Goal: Task Accomplishment & Management: Complete application form

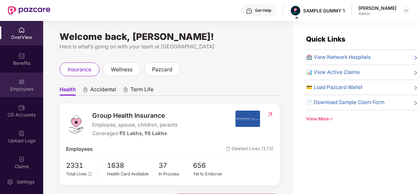
click at [25, 80] on div "Employees" at bounding box center [21, 85] width 43 height 25
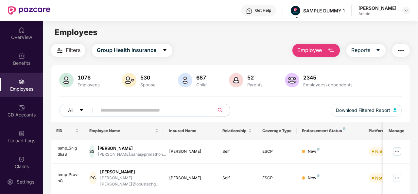
click at [321, 54] on span "Employee" at bounding box center [310, 50] width 25 height 8
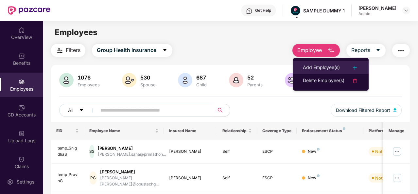
click at [340, 69] on div "Add Employee(s)" at bounding box center [321, 68] width 37 height 8
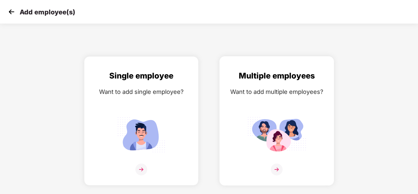
click at [274, 168] on img at bounding box center [277, 170] width 12 height 12
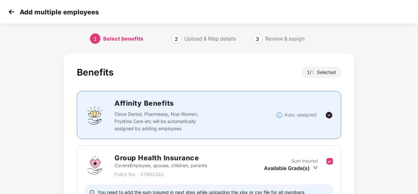
scroll to position [69, 0]
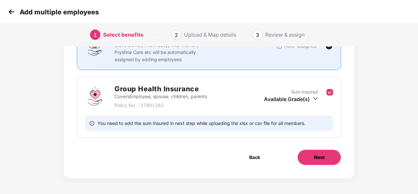
click at [321, 154] on span "Next" at bounding box center [319, 157] width 10 height 7
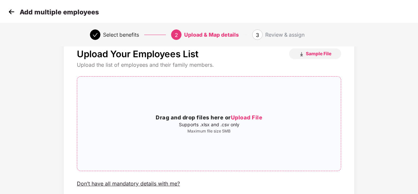
scroll to position [18, 0]
click at [11, 12] on img at bounding box center [12, 12] width 10 height 10
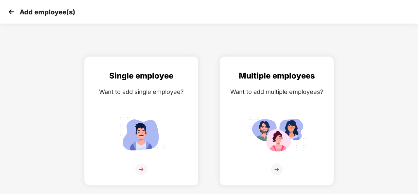
click at [11, 12] on img at bounding box center [12, 12] width 10 height 10
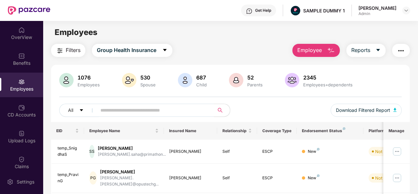
scroll to position [43, 0]
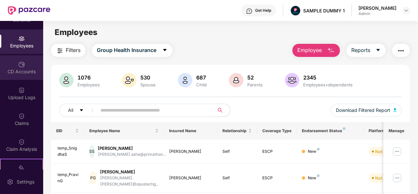
click at [31, 61] on div "CD Accounts" at bounding box center [21, 67] width 43 height 25
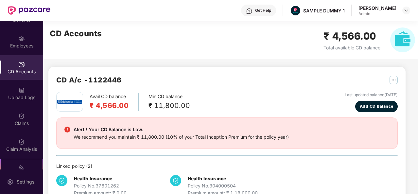
scroll to position [0, 0]
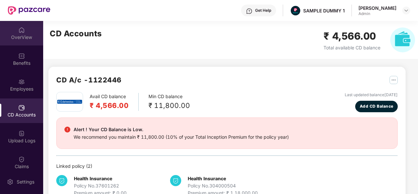
click at [20, 36] on div "OverView" at bounding box center [21, 37] width 43 height 7
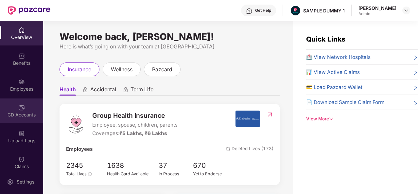
click at [25, 111] on div "CD Accounts" at bounding box center [21, 111] width 43 height 25
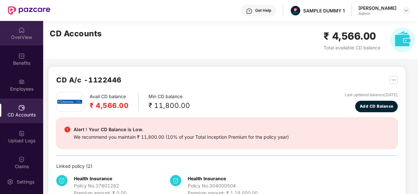
click at [21, 44] on div "OverView" at bounding box center [21, 33] width 43 height 25
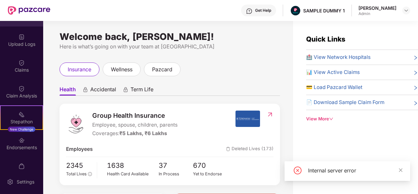
scroll to position [105, 0]
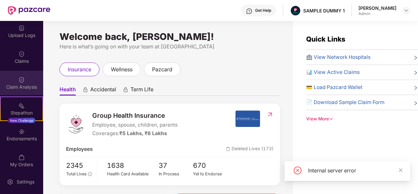
click at [20, 79] on img at bounding box center [21, 80] width 7 height 7
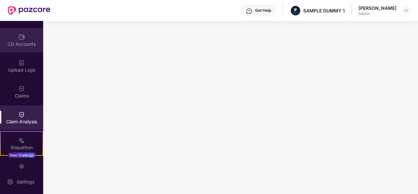
scroll to position [0, 0]
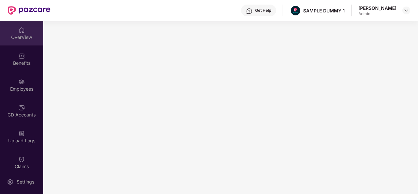
click at [20, 28] on img at bounding box center [21, 30] width 7 height 7
